Goal: Download file/media

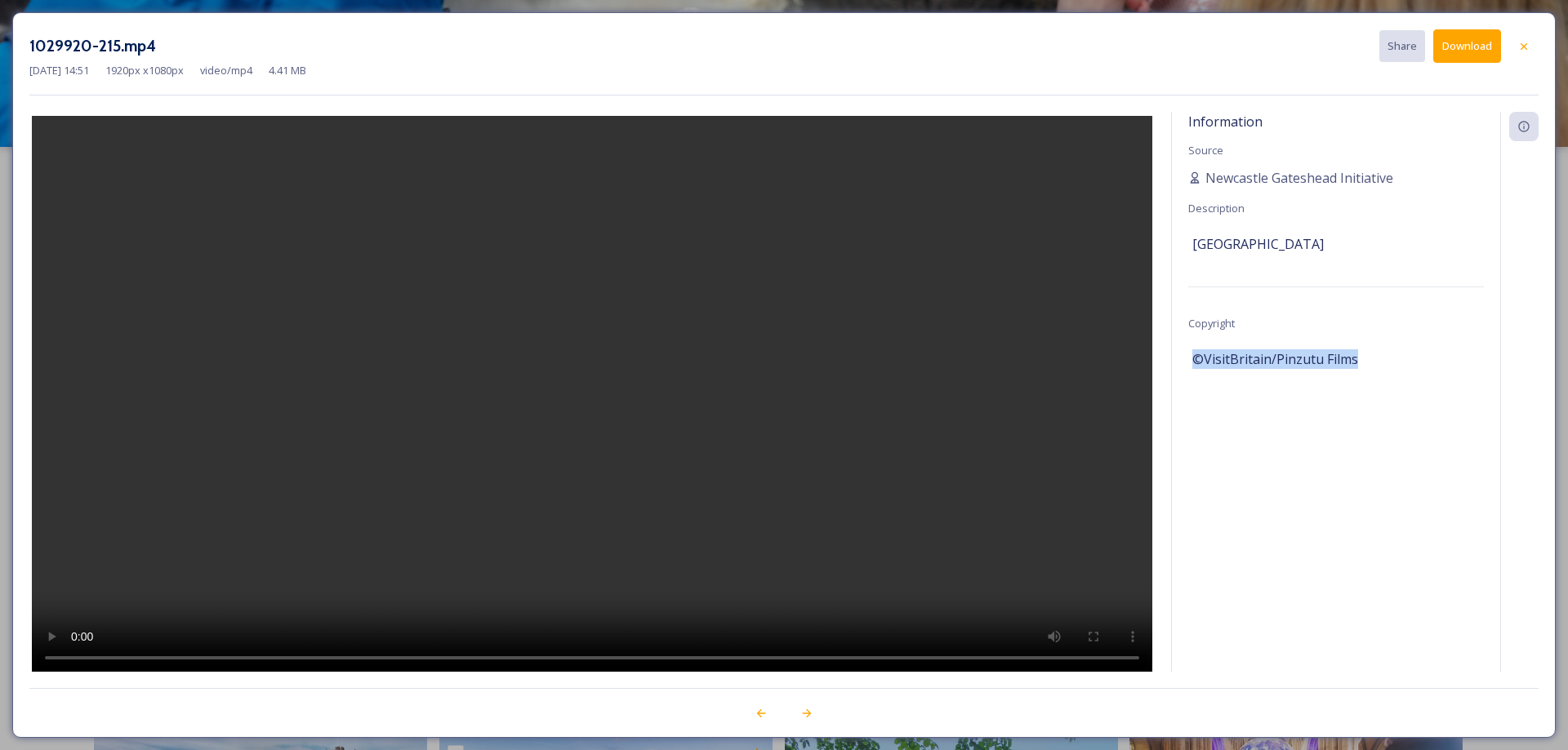
click at [1297, 456] on div "Information Source Newcastle Gateshead Initiative Description [GEOGRAPHIC_DATA]…" at bounding box center [1335, 412] width 329 height 603
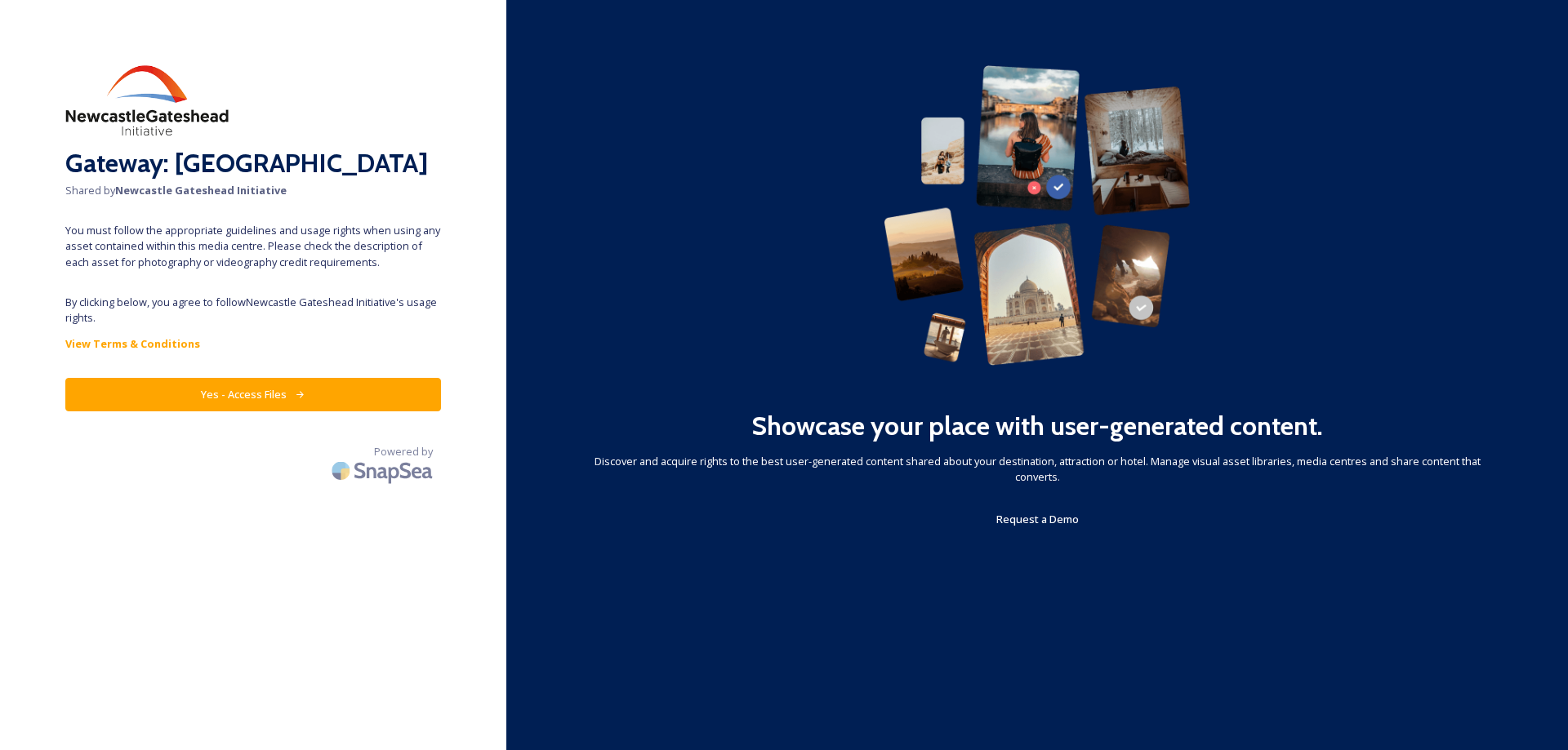
click at [207, 390] on button "Yes - Access Files" at bounding box center [253, 395] width 376 height 34
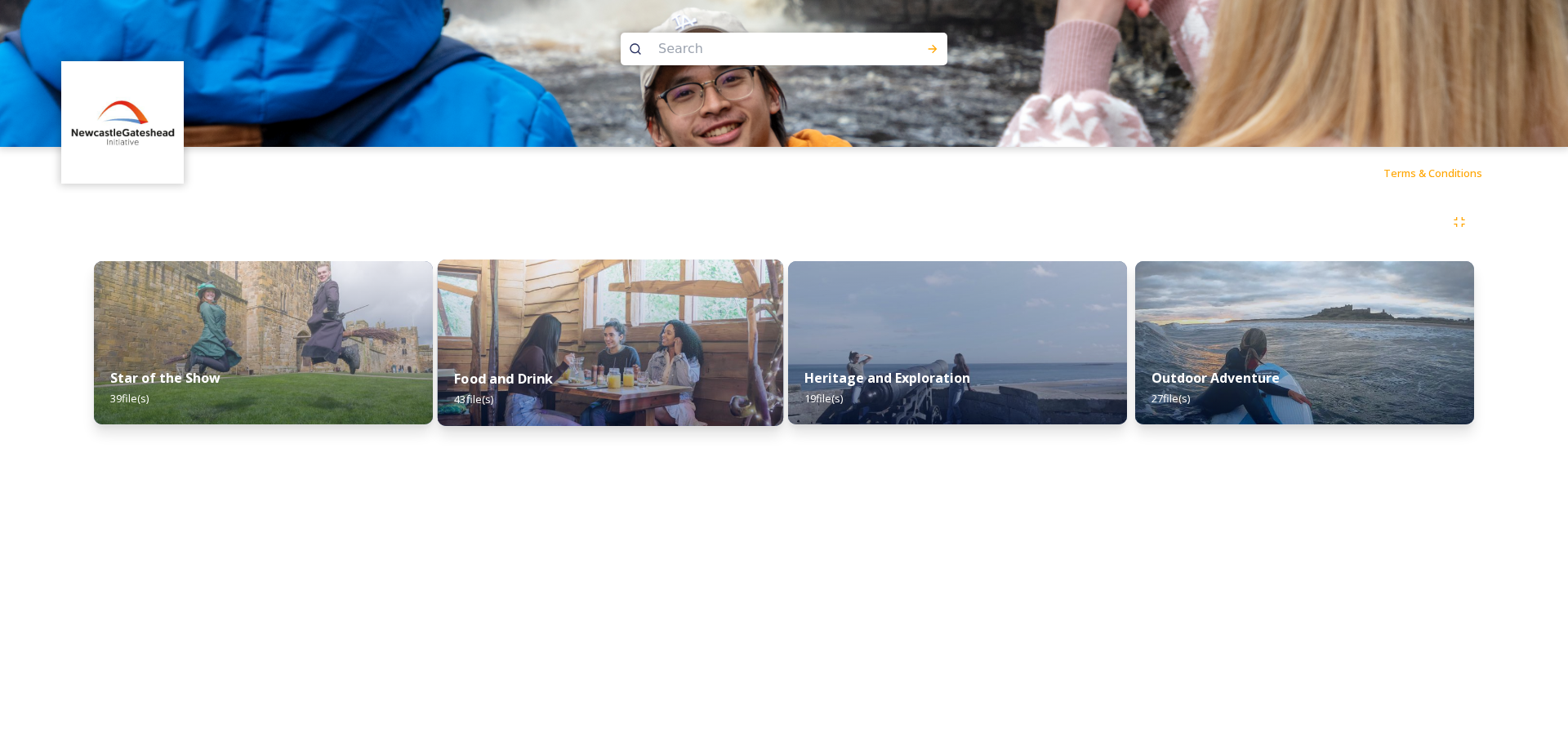
click at [524, 313] on img at bounding box center [610, 342] width 345 height 167
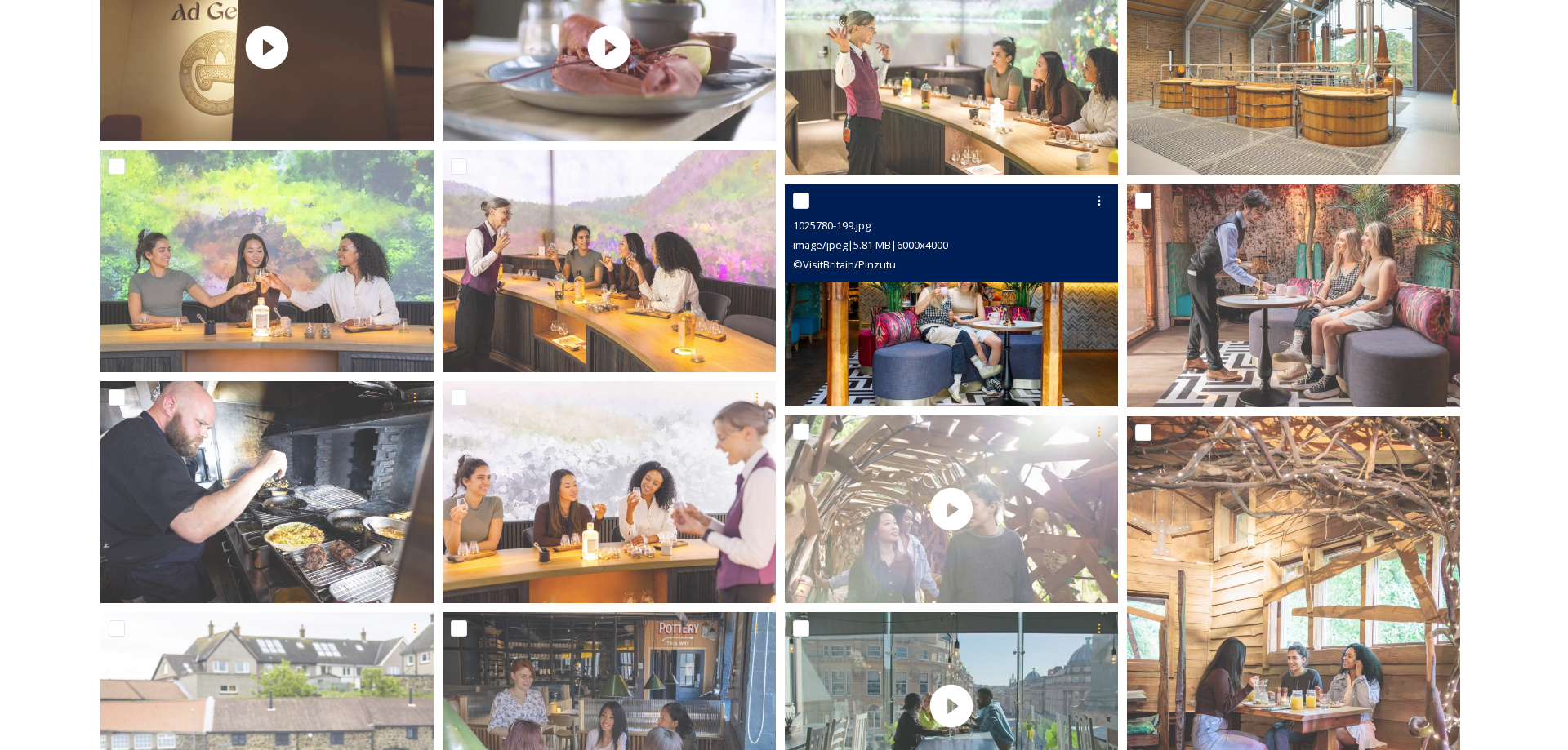
scroll to position [1062, 0]
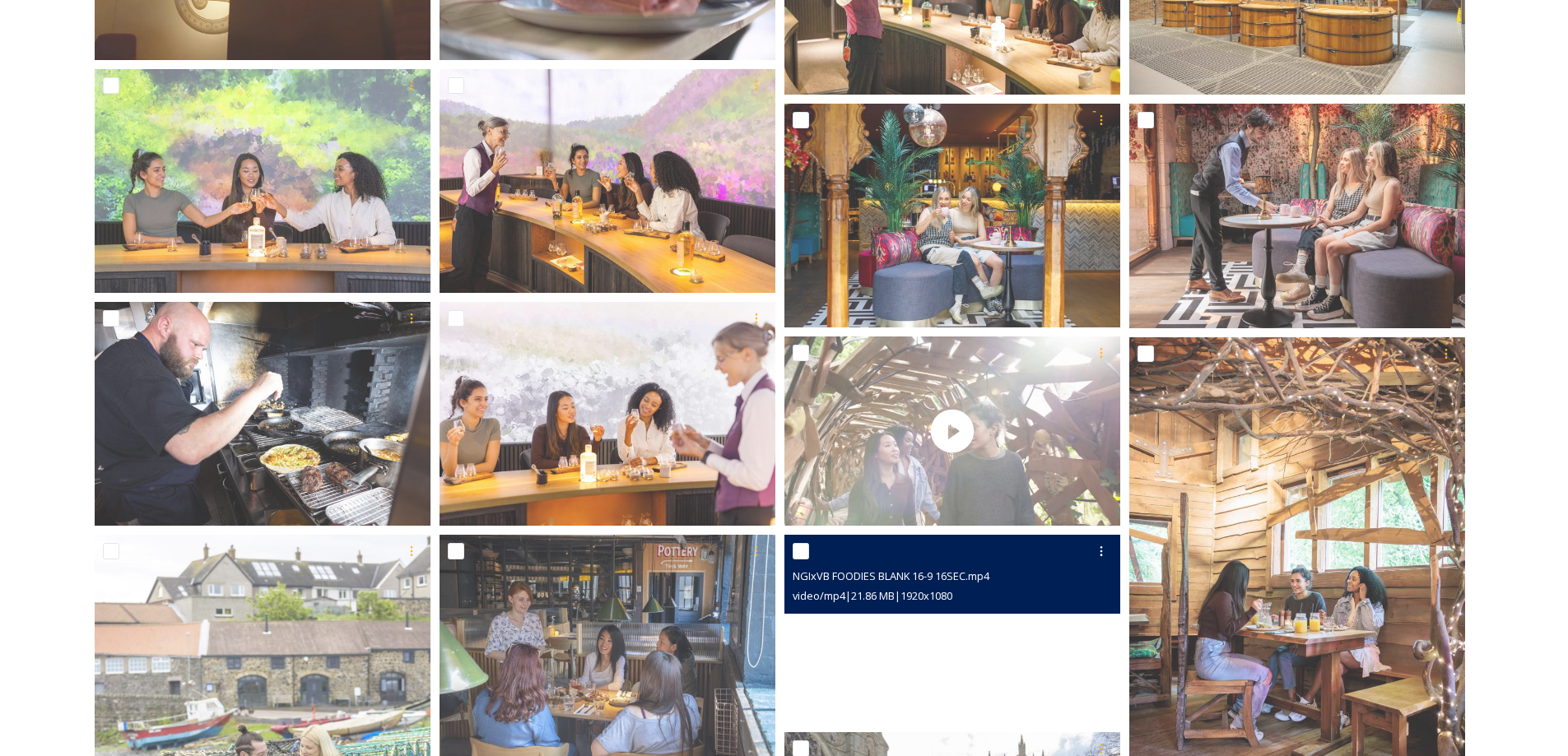
click at [846, 634] on video "NGIxVB FOODIES BLANK 16-9 16SEC.mp4" at bounding box center [952, 630] width 336 height 189
